Goal: Find specific page/section: Locate a particular part of the current website

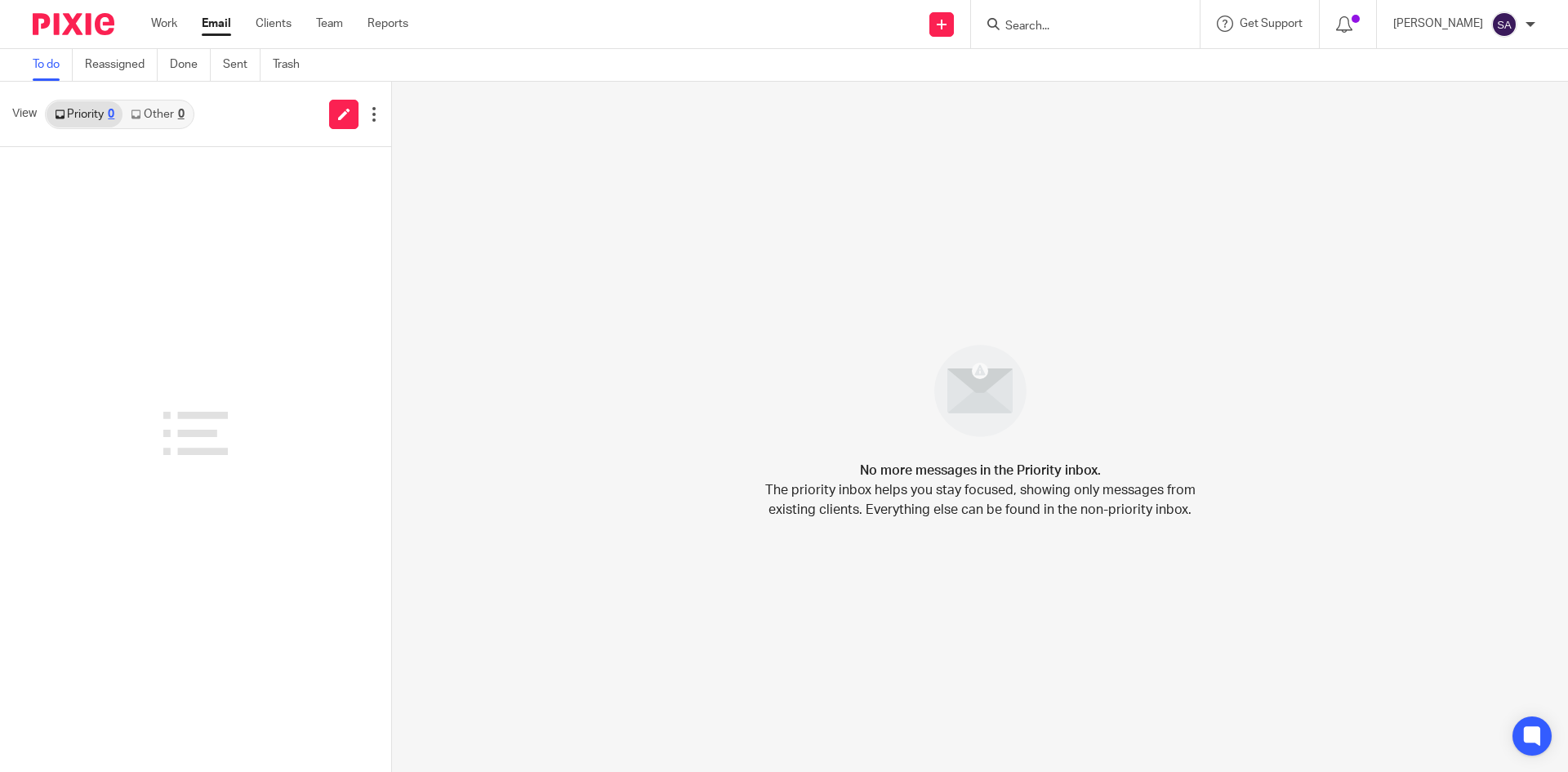
click at [1055, 22] on input "Search" at bounding box center [1077, 26] width 147 height 15
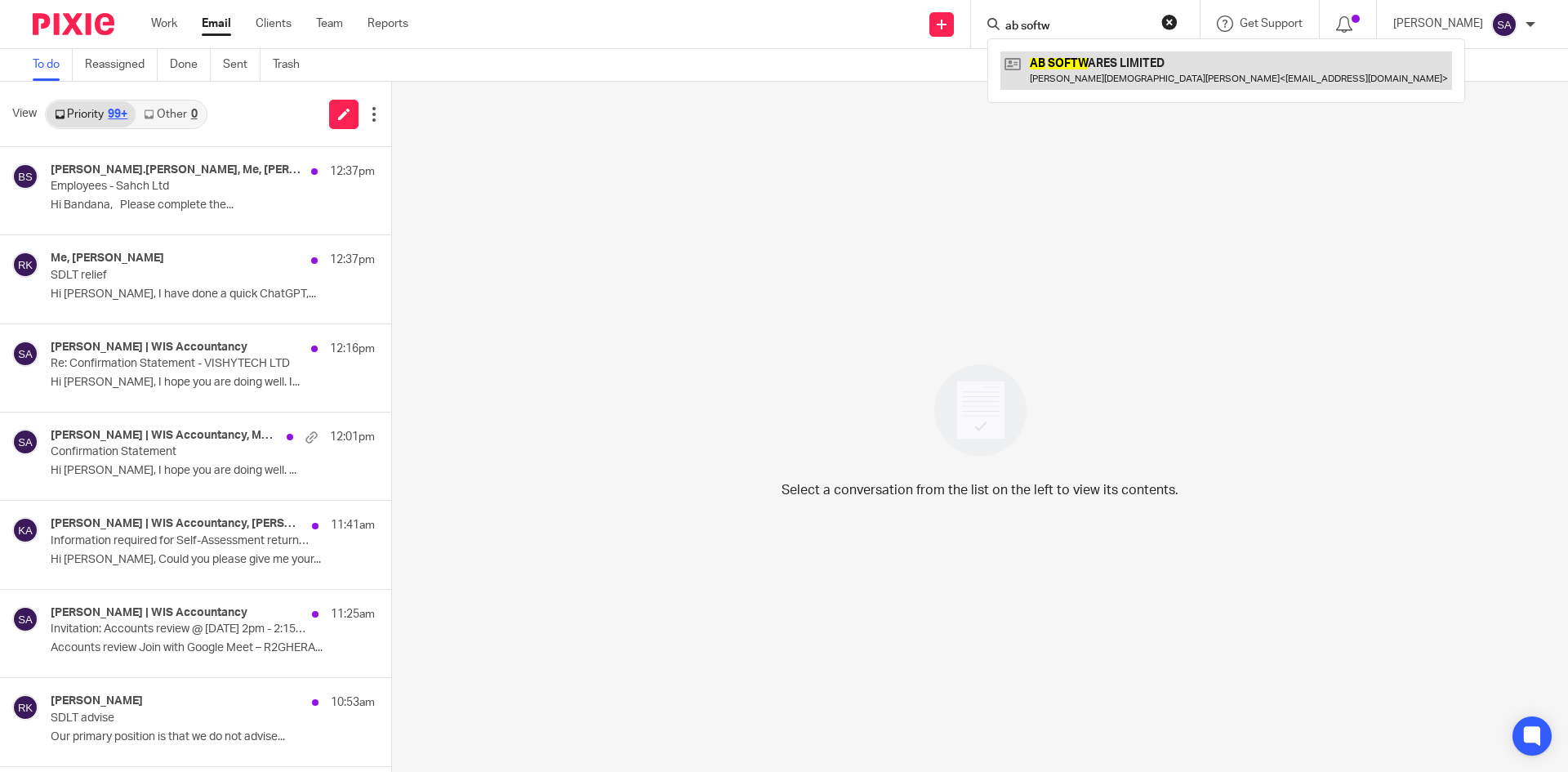
type input "ab softw"
click at [1123, 66] on link at bounding box center [1226, 70] width 452 height 38
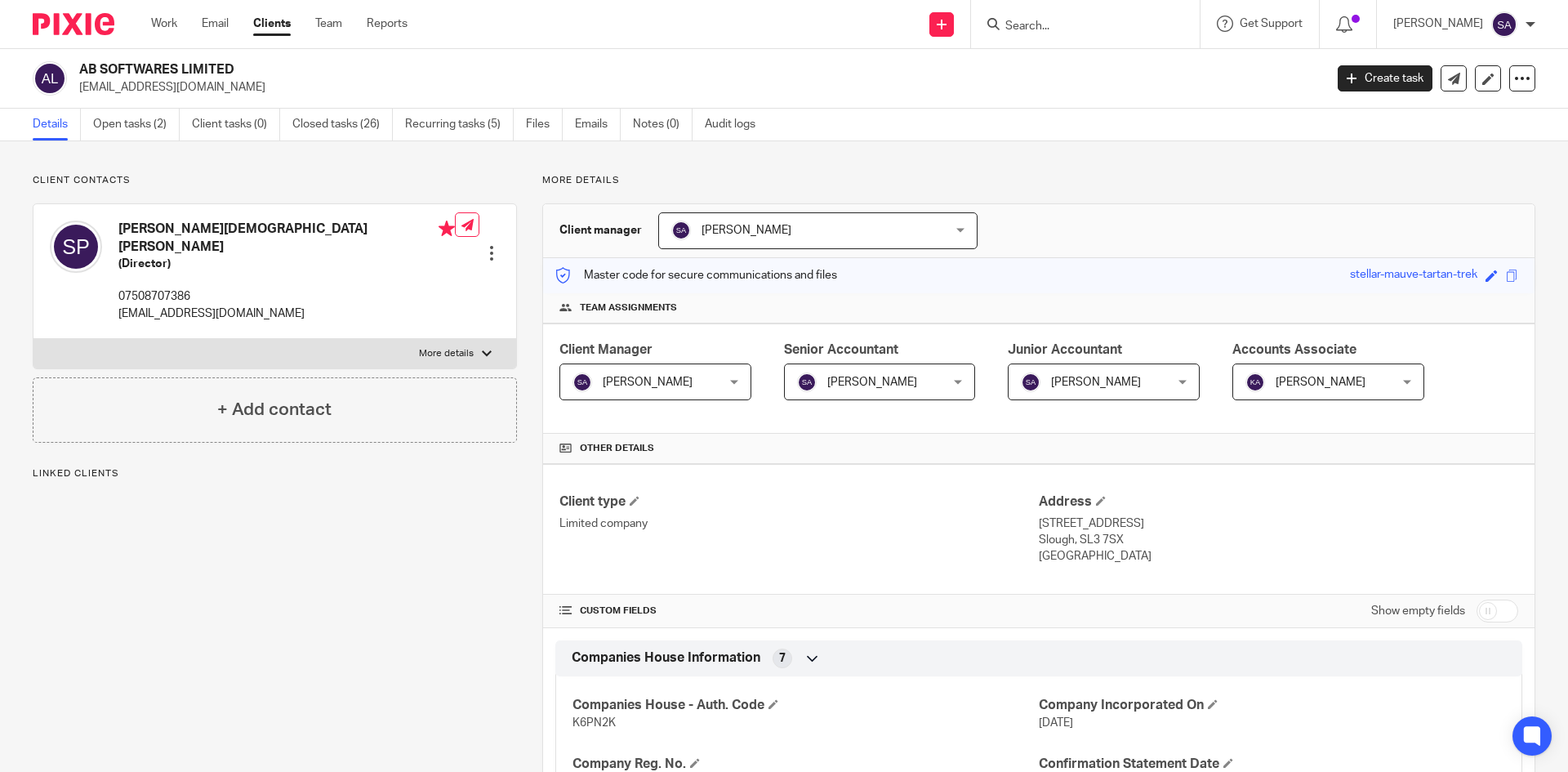
click at [1030, 17] on form at bounding box center [1091, 24] width 174 height 20
click at [1037, 28] on input "Search" at bounding box center [1077, 26] width 147 height 15
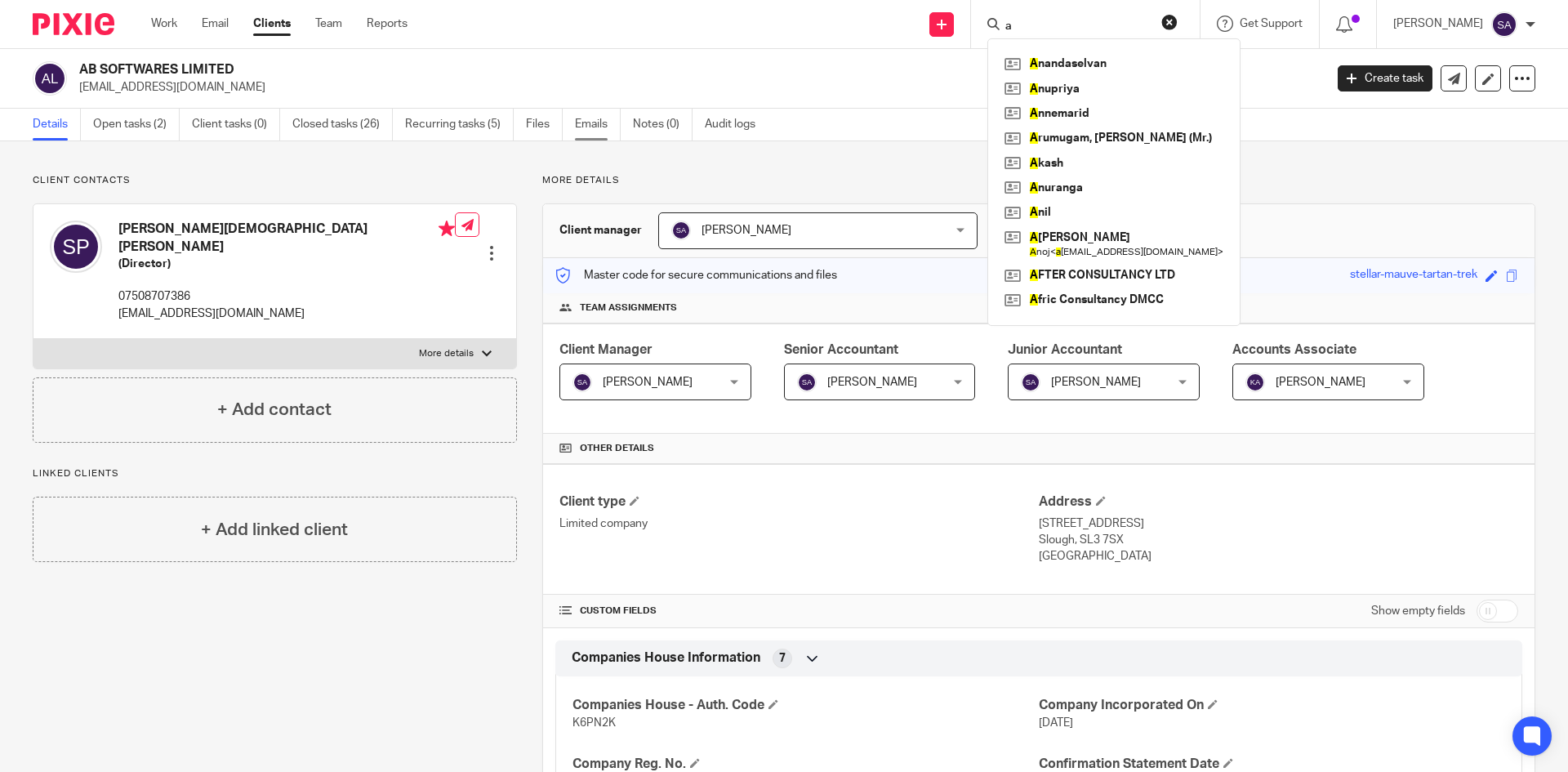
type input "a"
click at [599, 119] on link "Emails" at bounding box center [598, 124] width 46 height 32
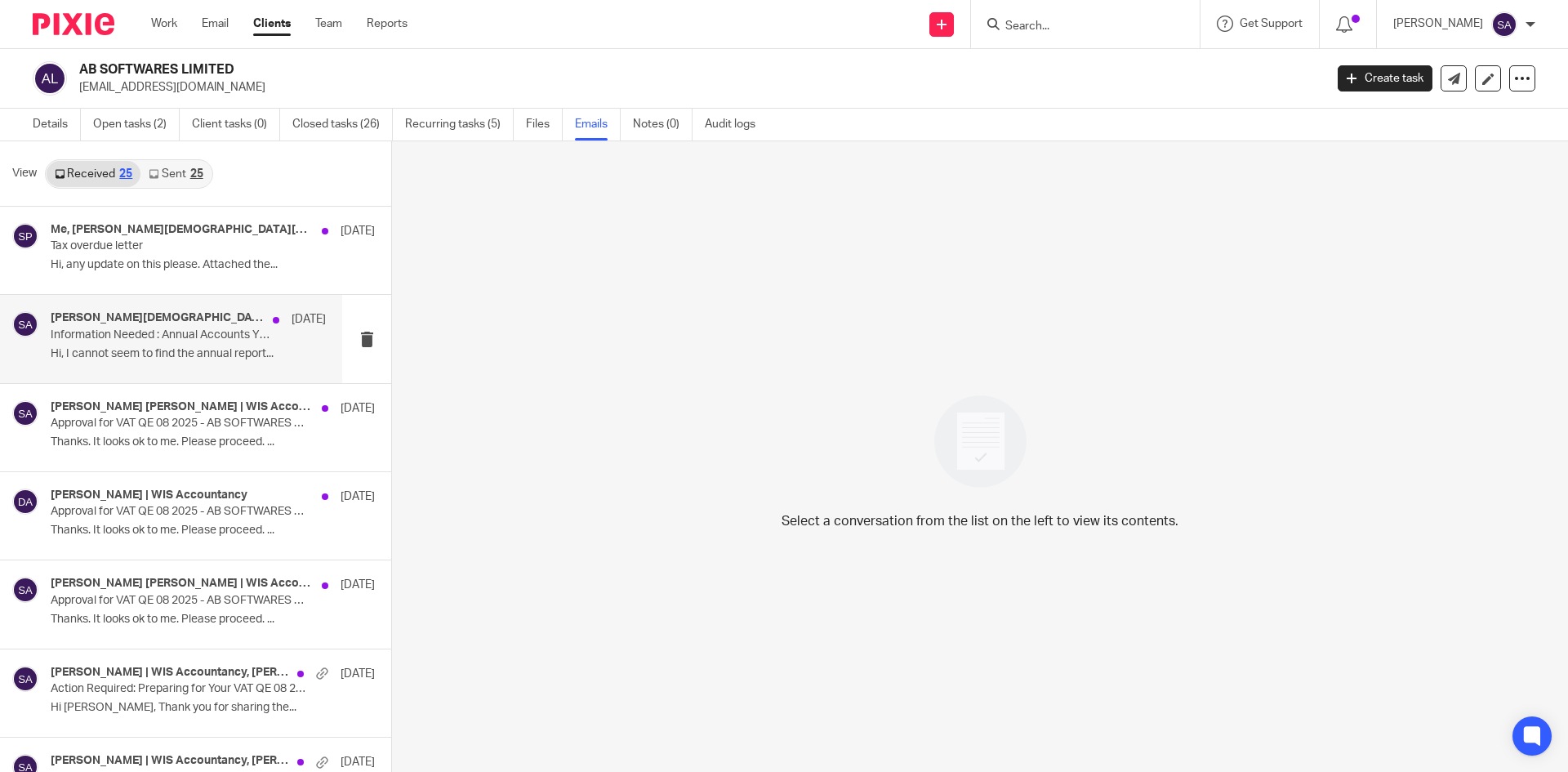
click at [150, 335] on p "Information Needed : Annual Accounts YE Jan' 25 - AB SOFTWARES LIMITED" at bounding box center [160, 335] width 221 height 14
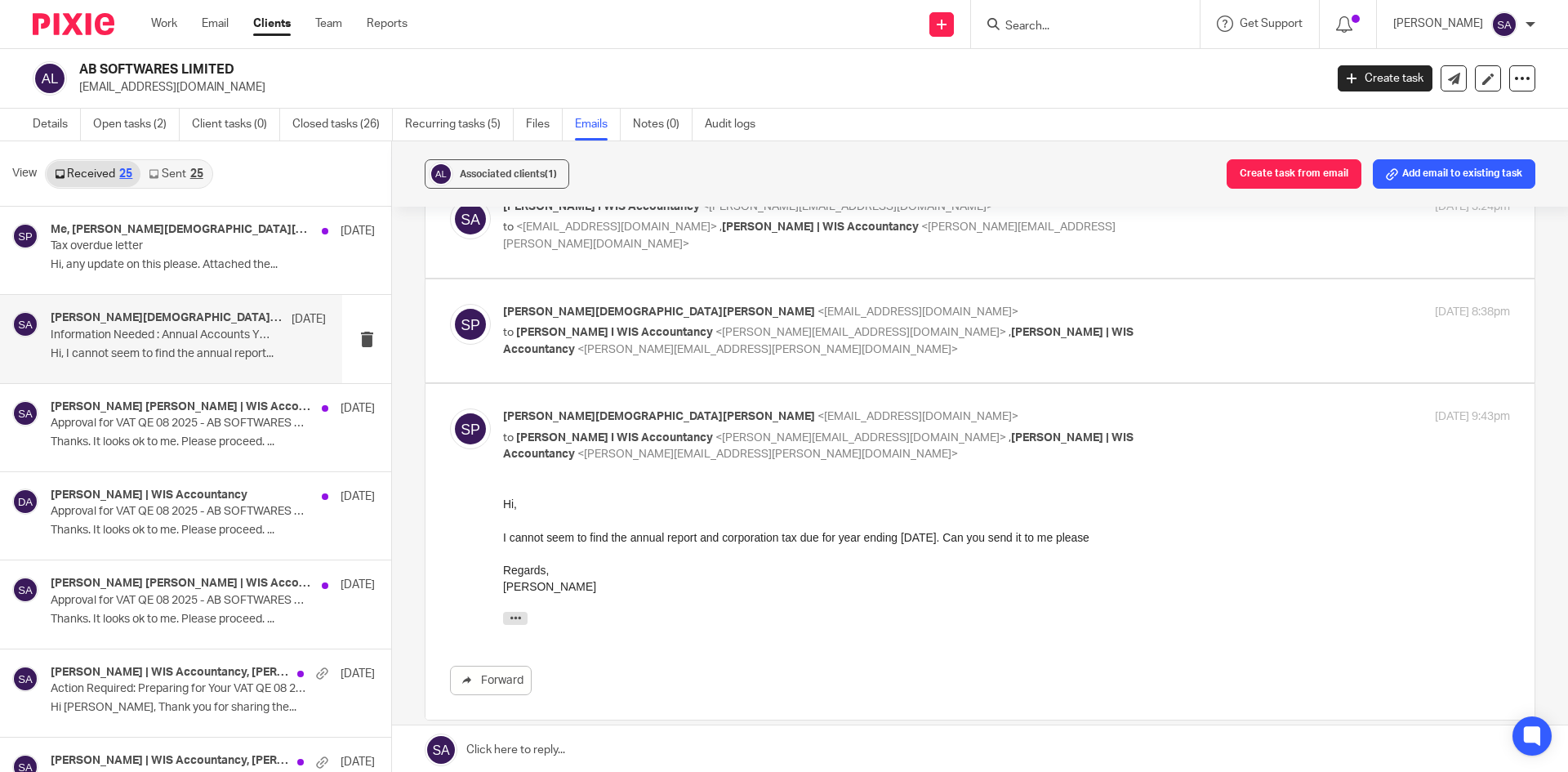
scroll to position [570, 0]
